Goal: Task Accomplishment & Management: Manage account settings

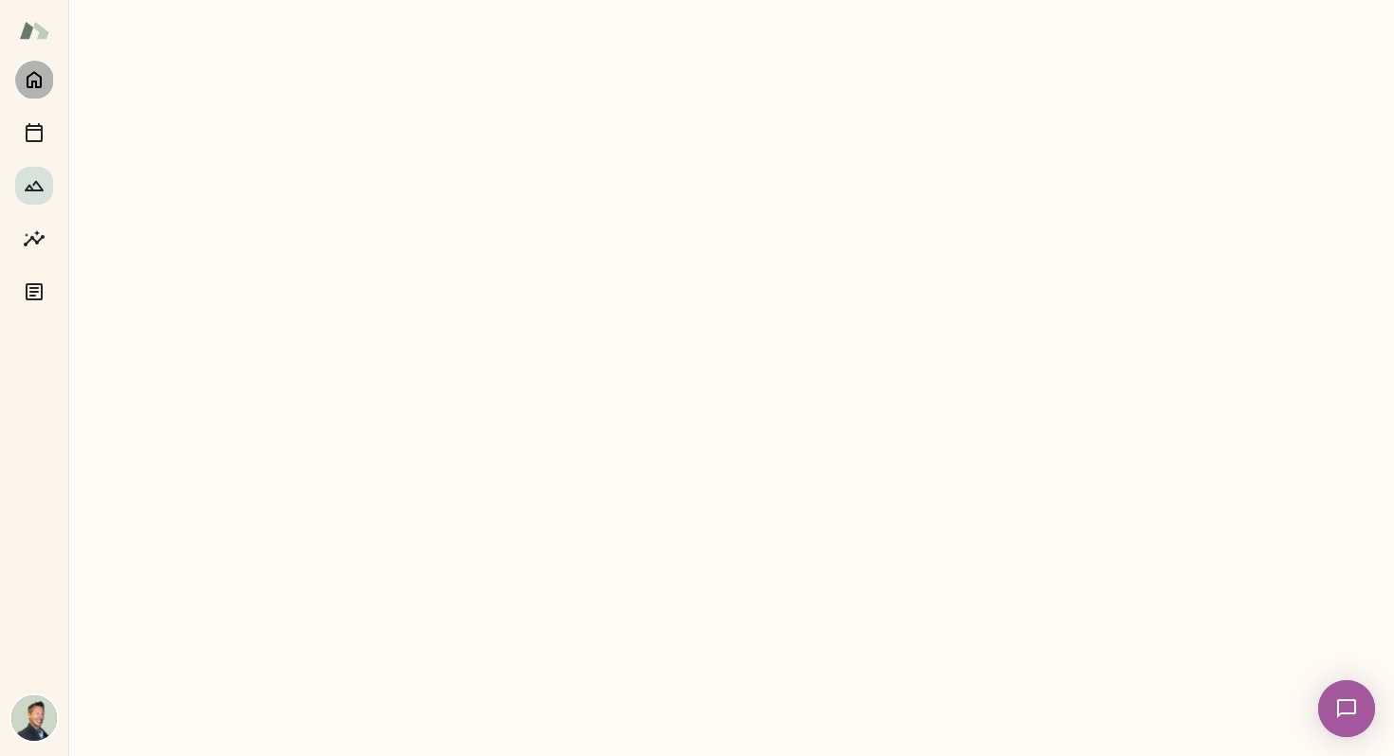
click at [33, 77] on icon "Home" at bounding box center [34, 79] width 23 height 23
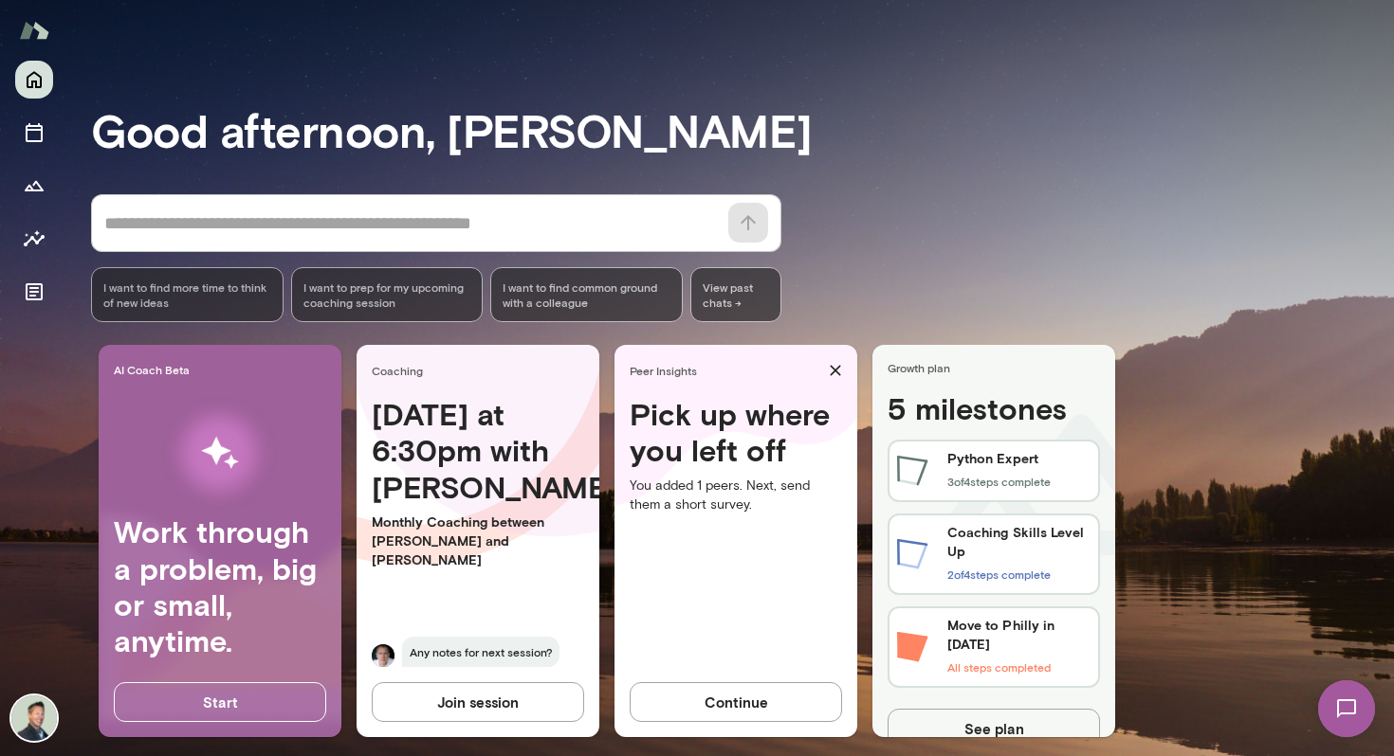
scroll to position [88, 0]
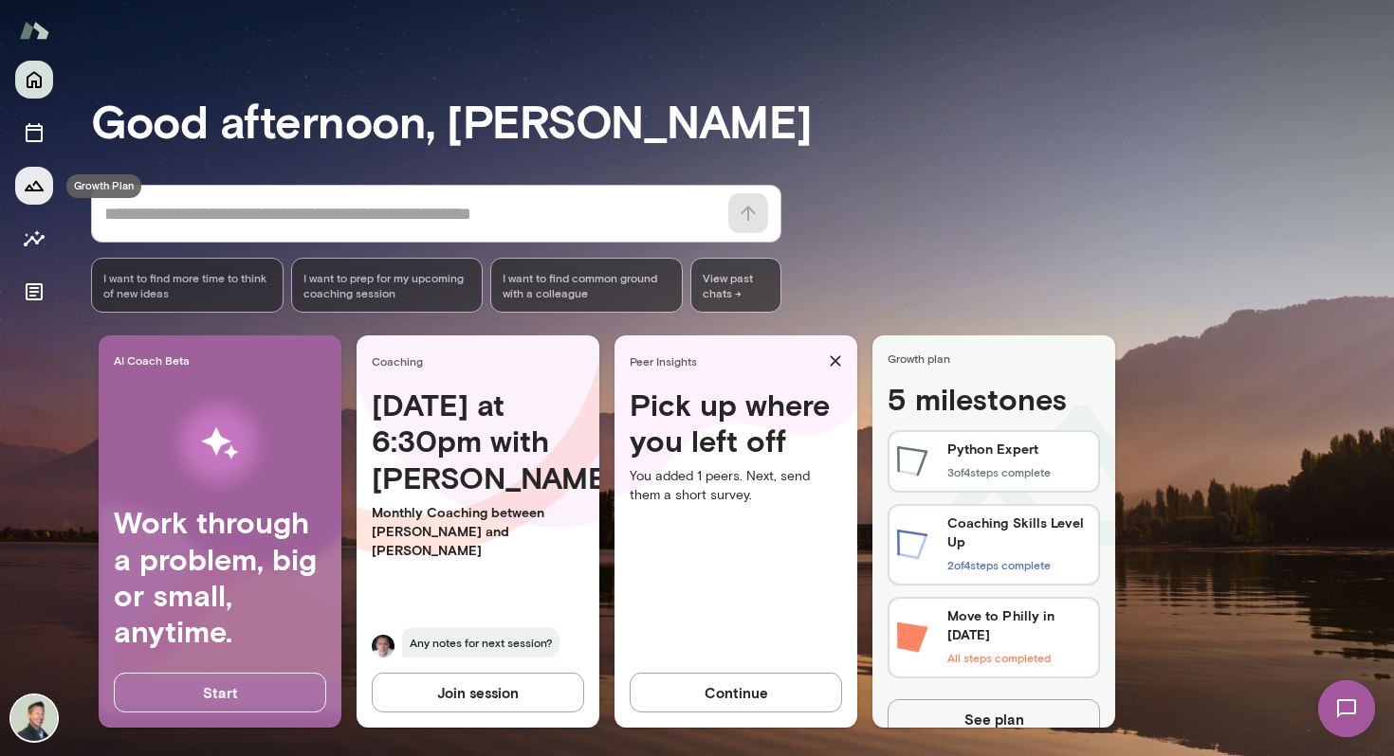
click at [31, 198] on button "Growth Plan" at bounding box center [34, 186] width 38 height 38
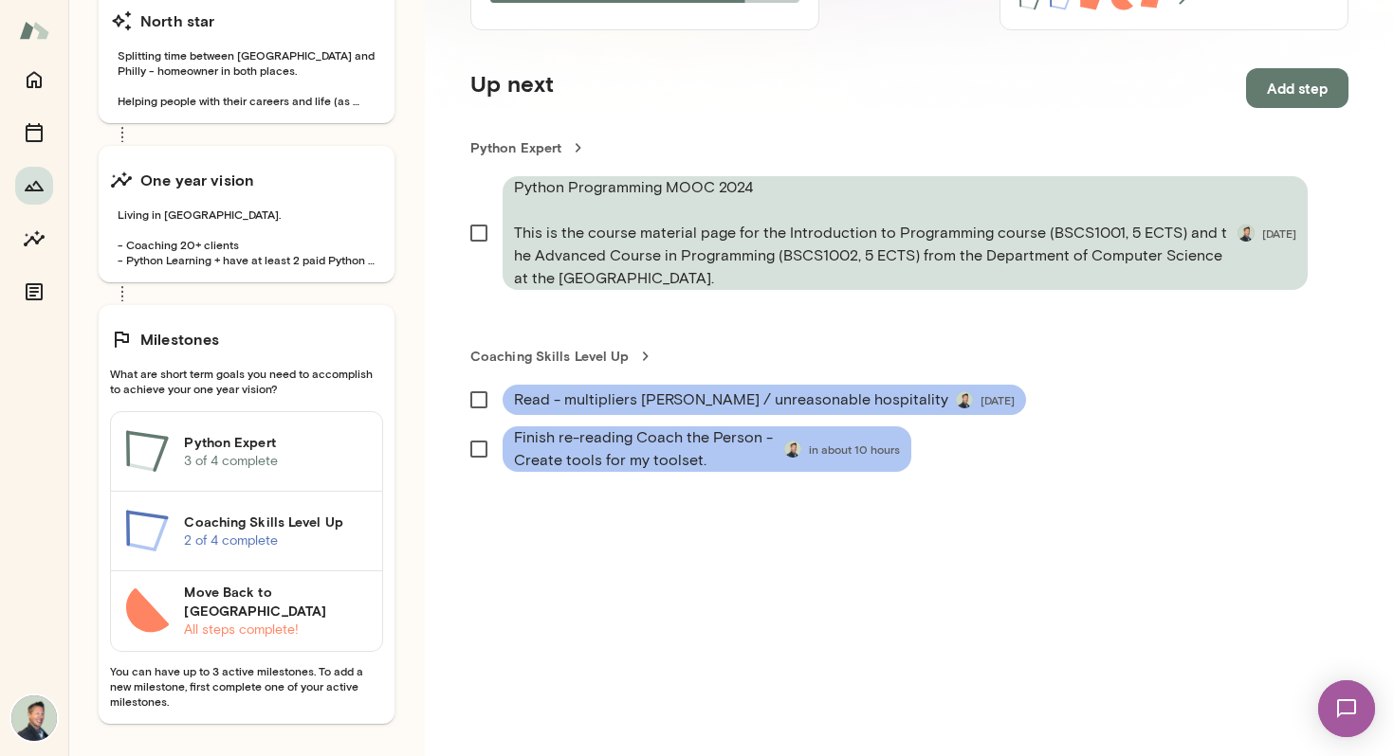
scroll to position [190, 0]
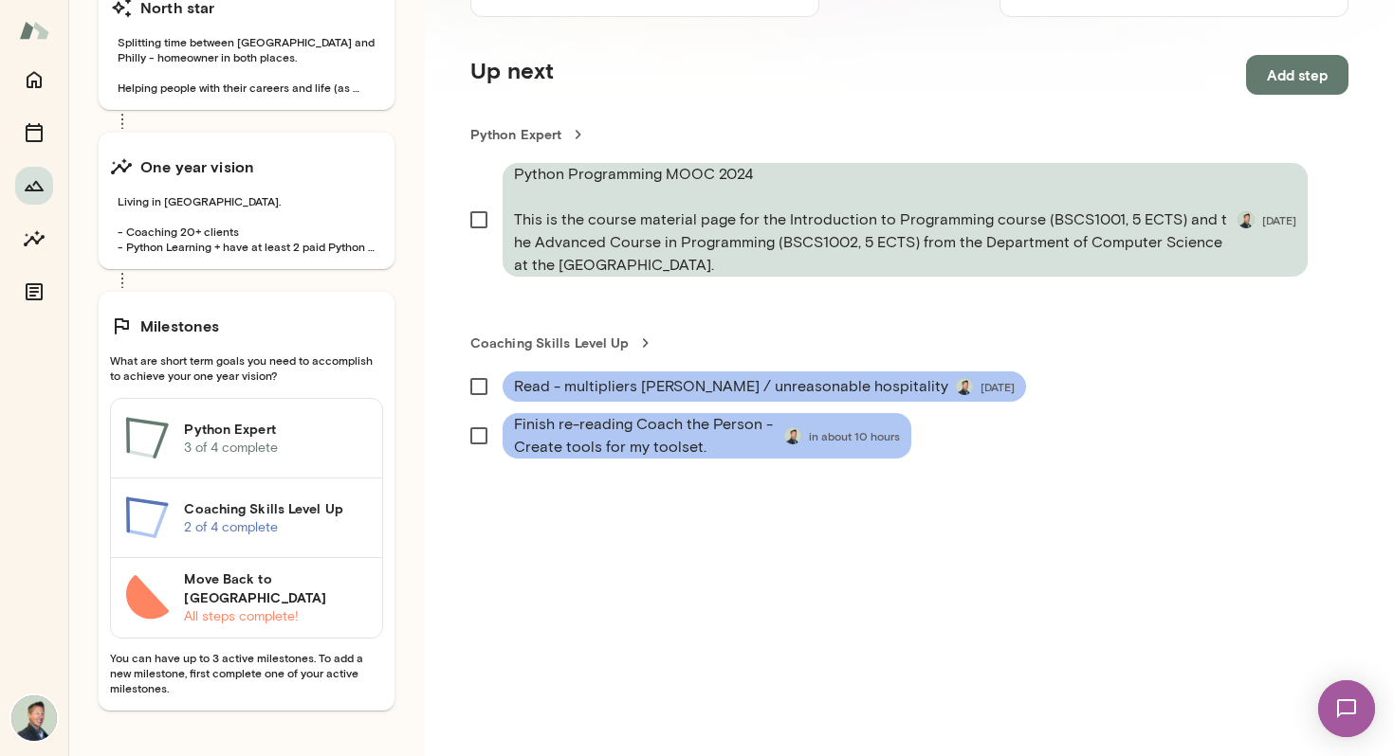
click at [272, 439] on p "3 of 4 complete" at bounding box center [275, 448] width 183 height 19
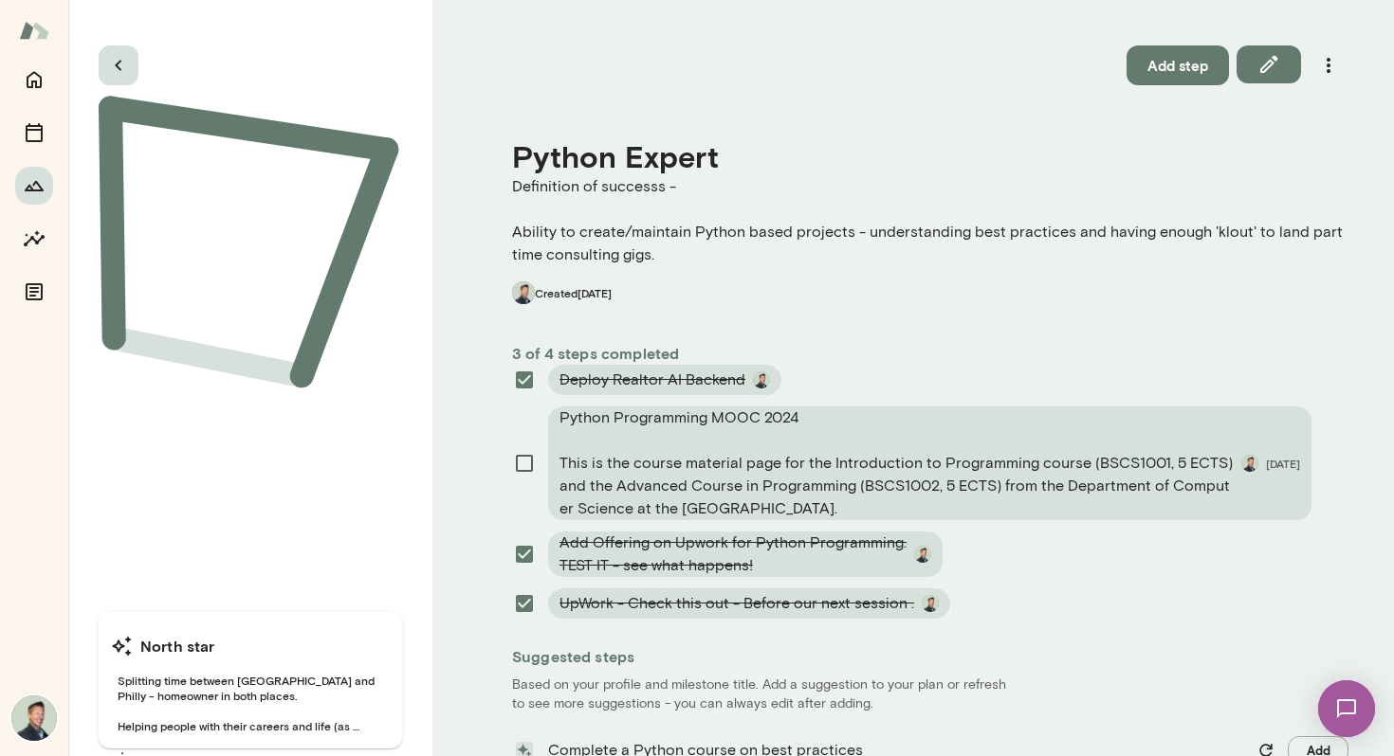
click at [116, 58] on icon "button" at bounding box center [118, 65] width 23 height 23
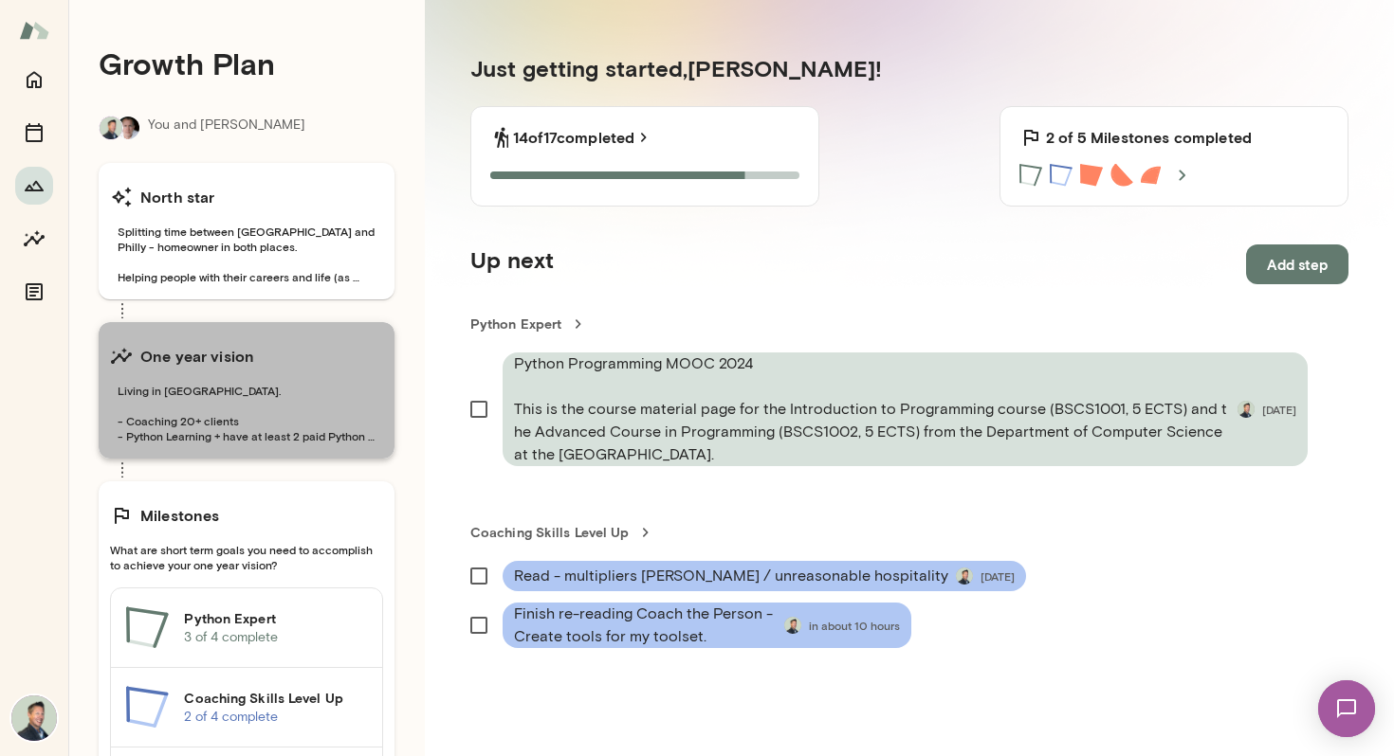
click at [155, 415] on span "Living in [GEOGRAPHIC_DATA]. - Coaching 20+ clients - Python Learning + have at…" at bounding box center [246, 413] width 273 height 61
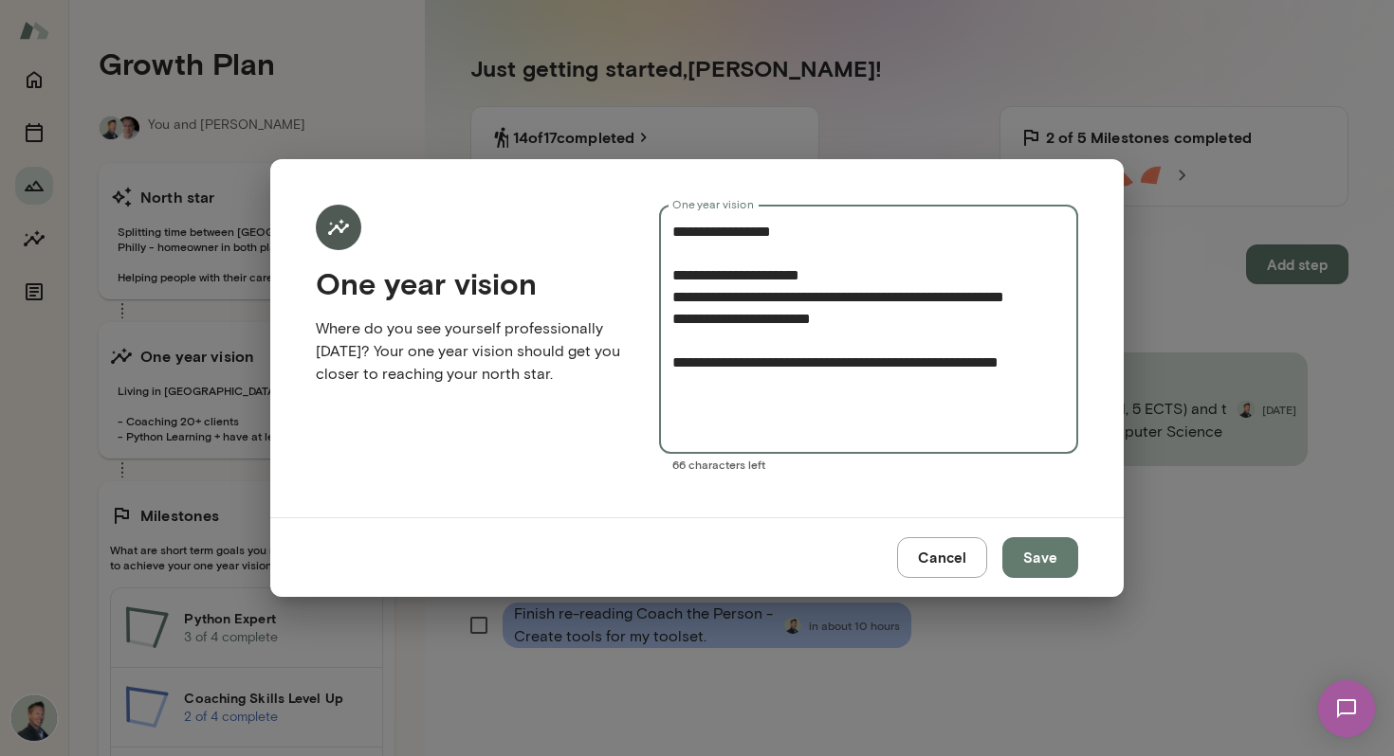
drag, startPoint x: 1064, startPoint y: 296, endPoint x: 681, endPoint y: 301, distance: 383.0
click at [681, 301] on textarea "**********" at bounding box center [868, 330] width 392 height 218
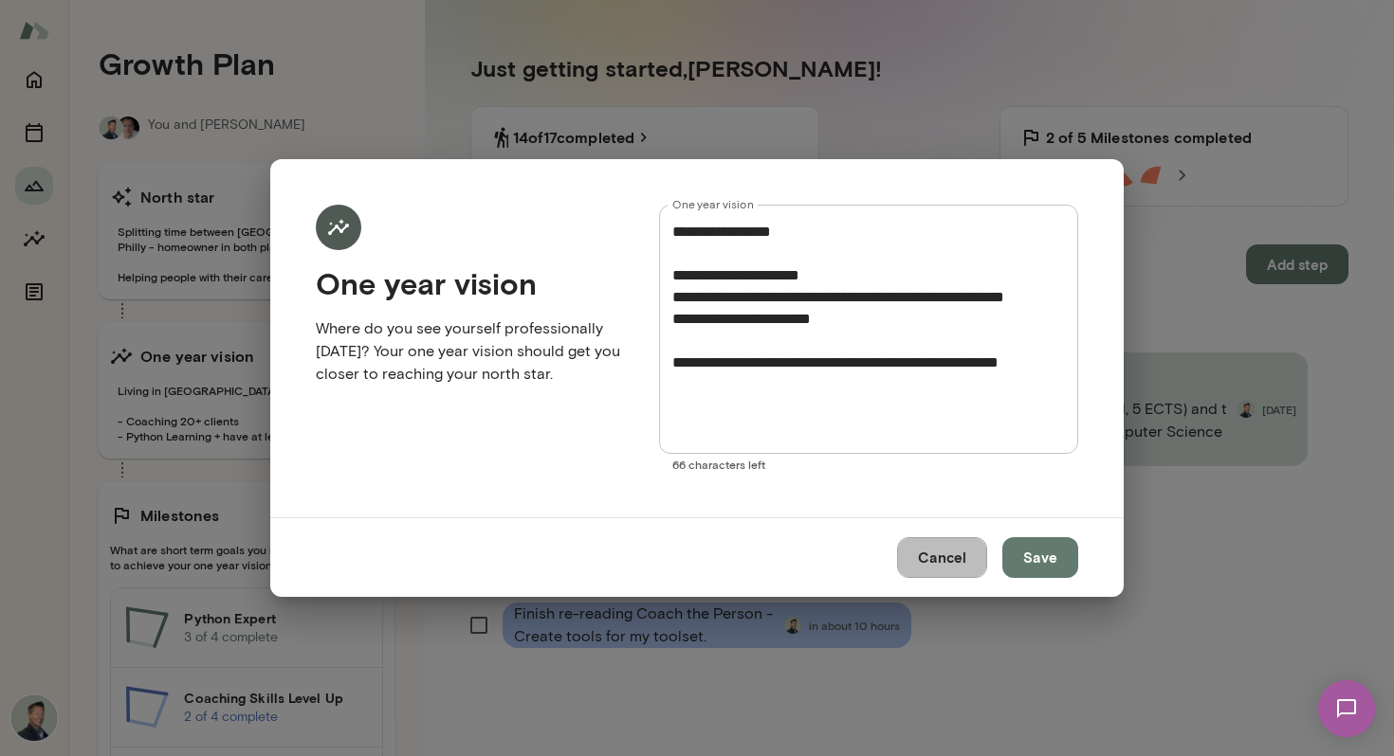
click at [934, 548] on button "Cancel" at bounding box center [942, 557] width 90 height 40
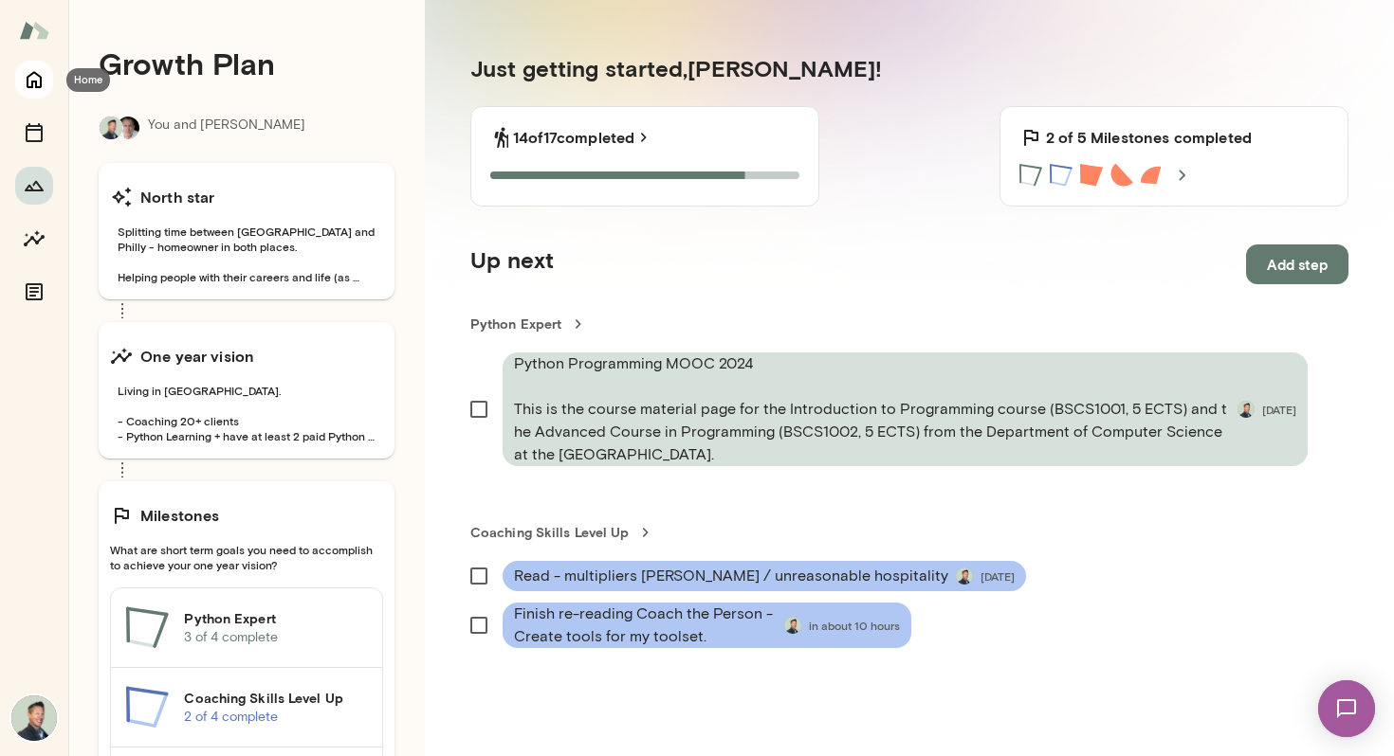
click at [35, 78] on icon "Home" at bounding box center [34, 79] width 23 height 23
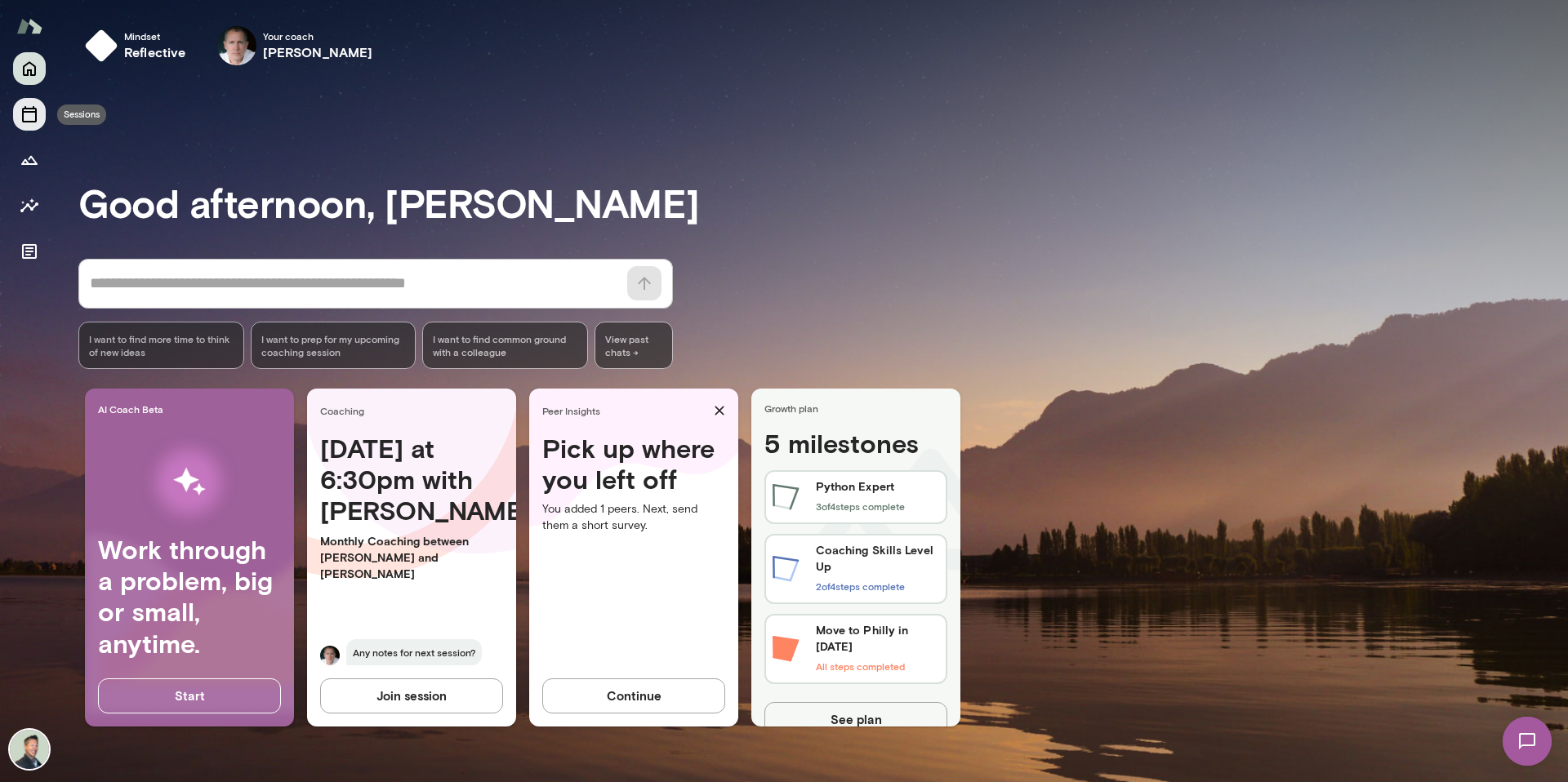
click at [28, 112] on icon "Sessions" at bounding box center [29, 114] width 15 height 16
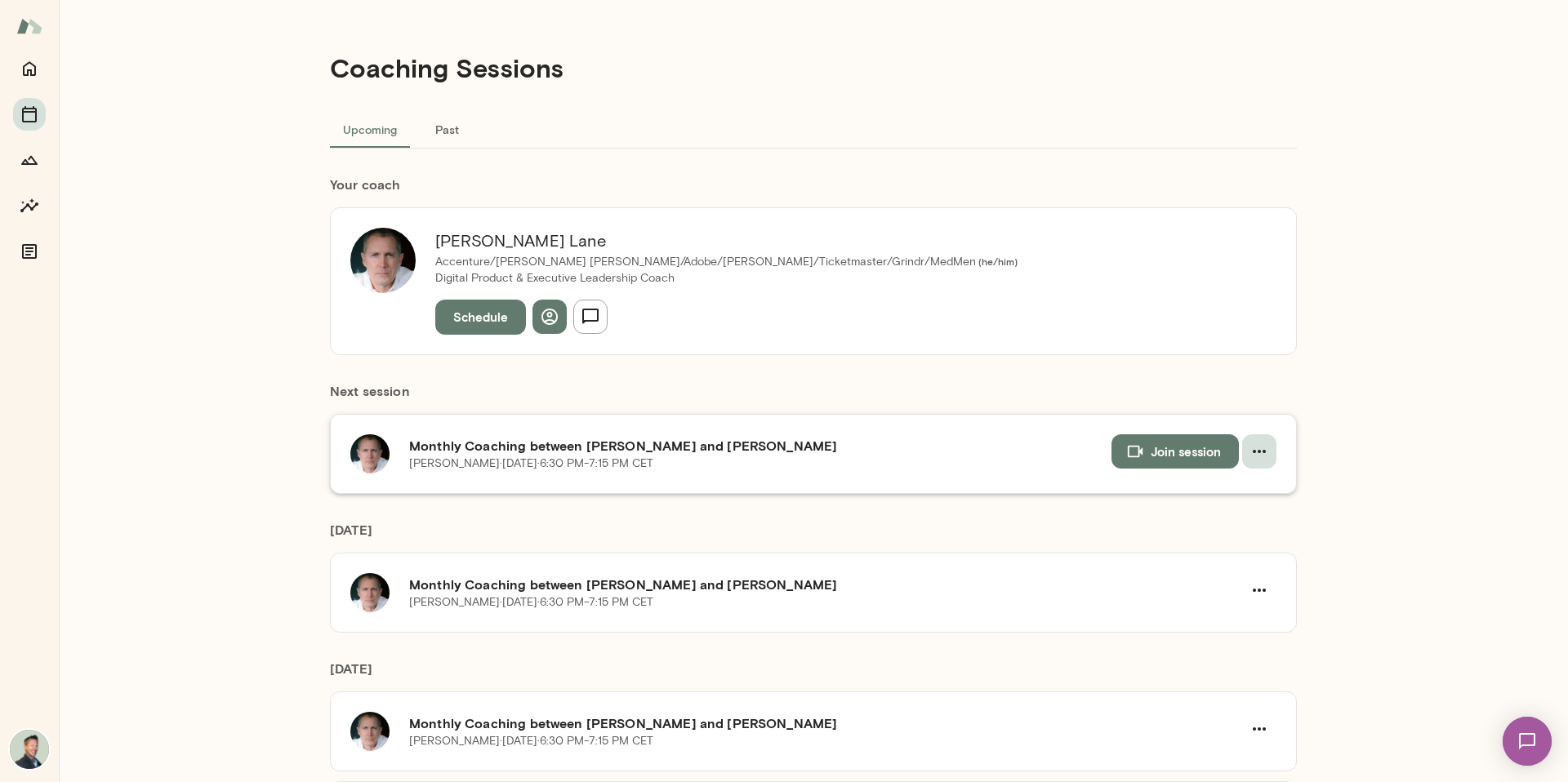
click at [1200, 447] on icon "button" at bounding box center [1259, 451] width 20 height 20
click at [1200, 496] on span "Reschedule" at bounding box center [1224, 489] width 71 height 20
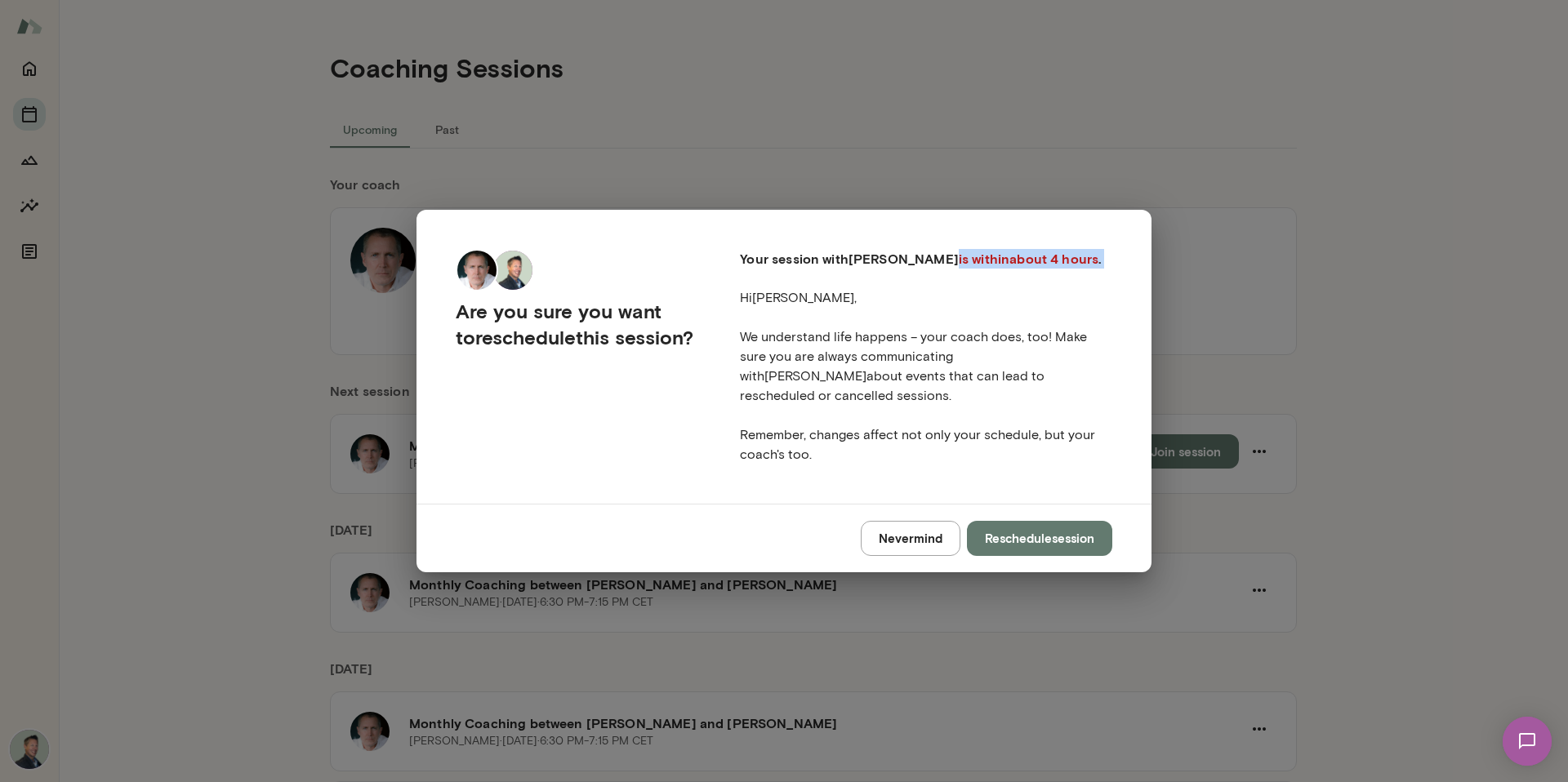
drag, startPoint x: 881, startPoint y: 272, endPoint x: 1061, endPoint y: 278, distance: 180.1
click at [1061, 278] on div "Your session with [PERSON_NAME] is within about 4 hours . Hi [PERSON_NAME] , We…" at bounding box center [913, 344] width 399 height 242
click at [1022, 531] on button "Reschedule session" at bounding box center [1039, 538] width 146 height 34
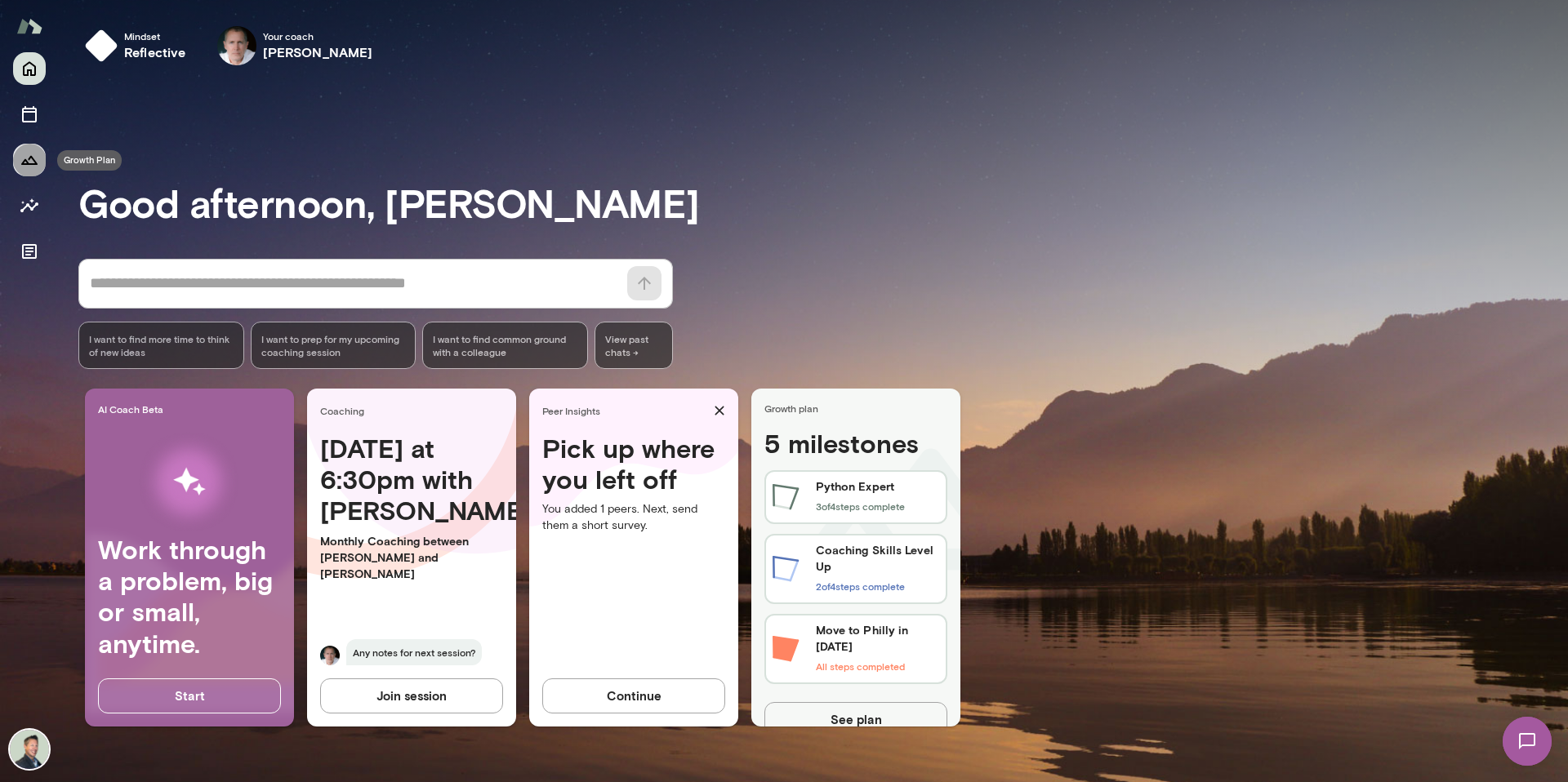
click at [34, 156] on icon "Growth Plan" at bounding box center [29, 159] width 20 height 20
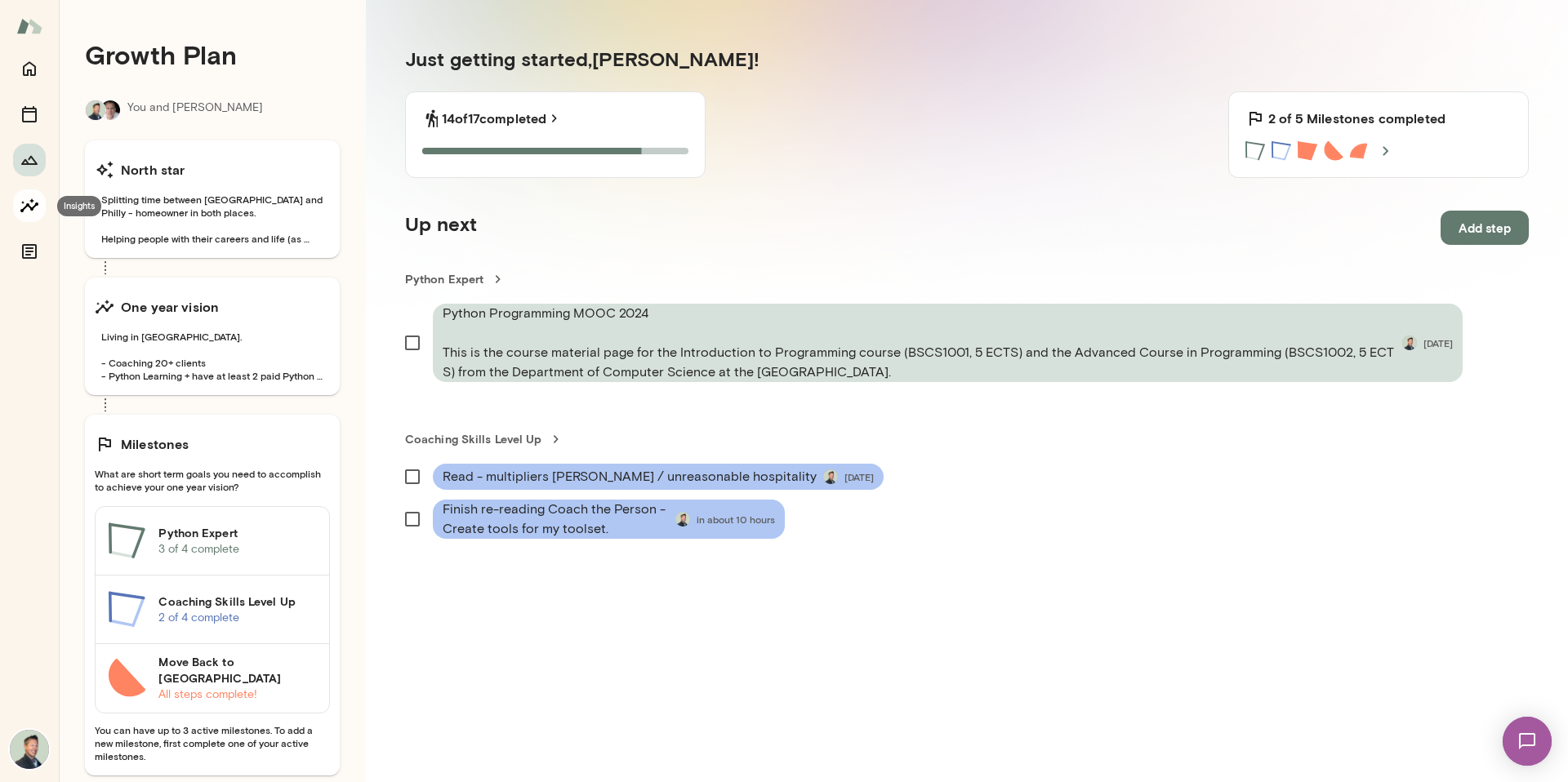
click at [22, 205] on icon "Insights" at bounding box center [29, 206] width 20 height 20
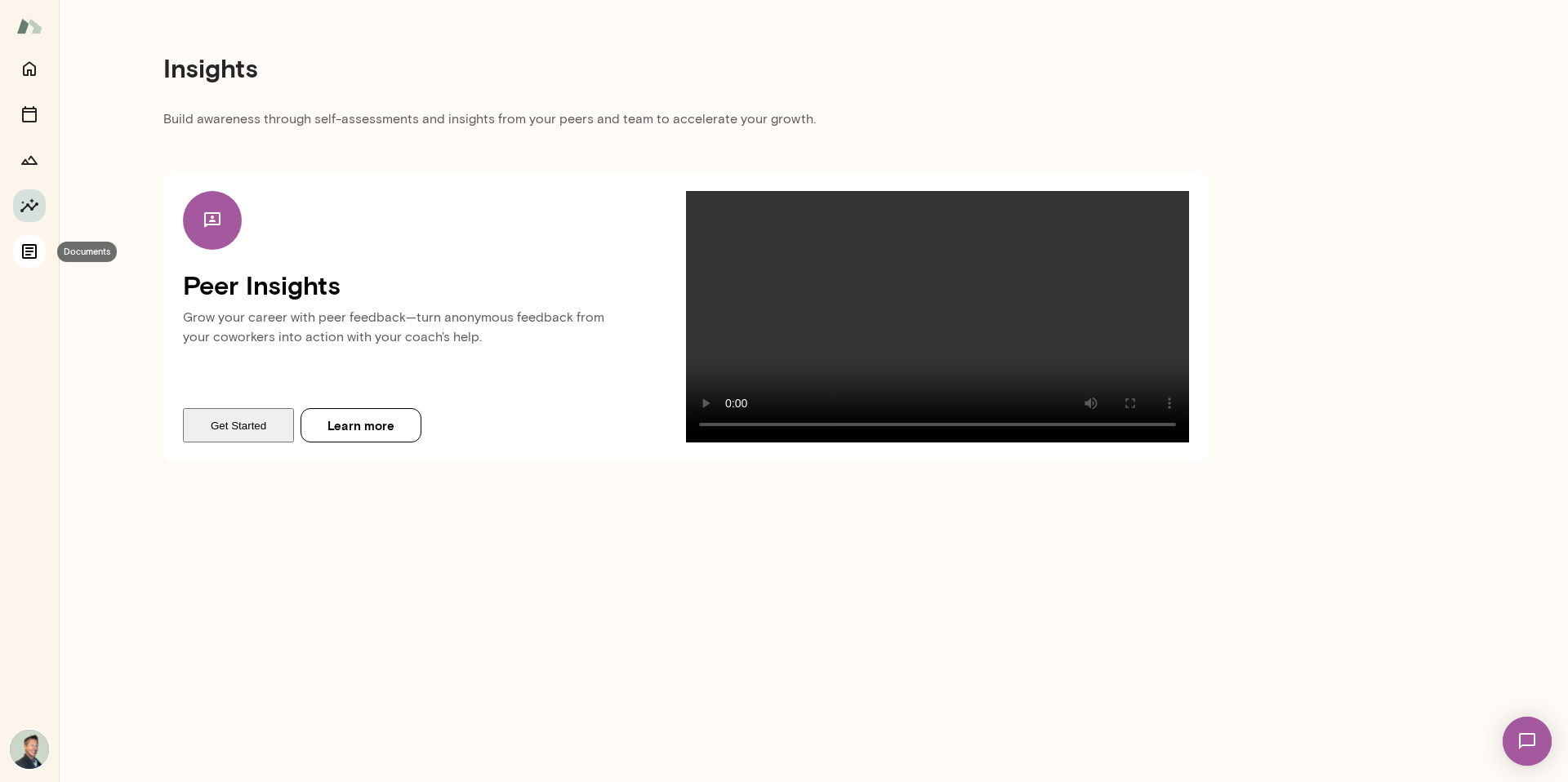
click at [36, 253] on icon "Documents" at bounding box center [29, 251] width 15 height 15
